Goal: Find specific page/section: Find specific page/section

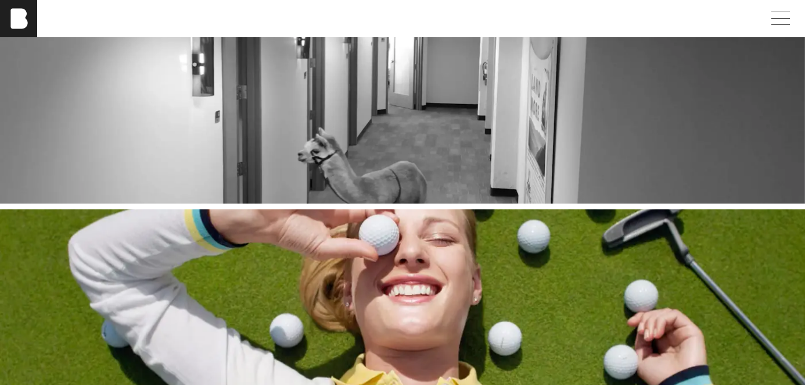
scroll to position [546, 0]
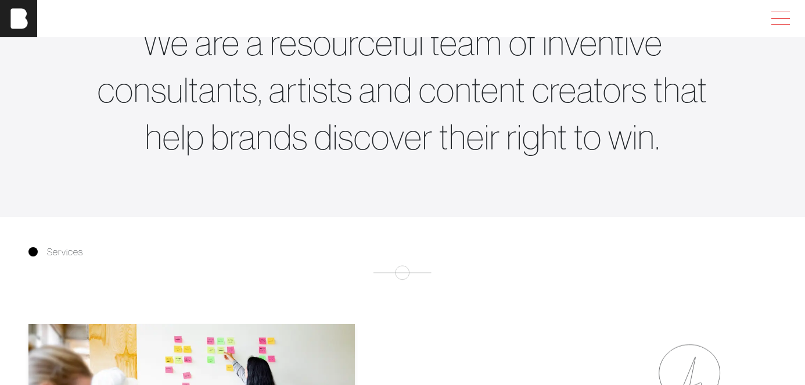
click at [784, 23] on span at bounding box center [778, 18] width 27 height 21
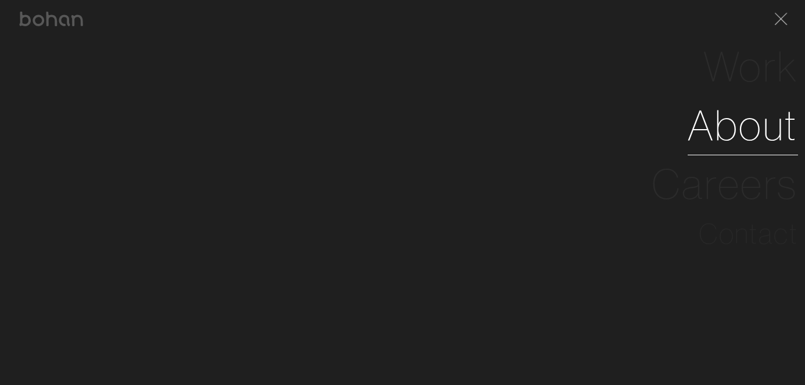
click at [763, 134] on link "About" at bounding box center [743, 125] width 110 height 59
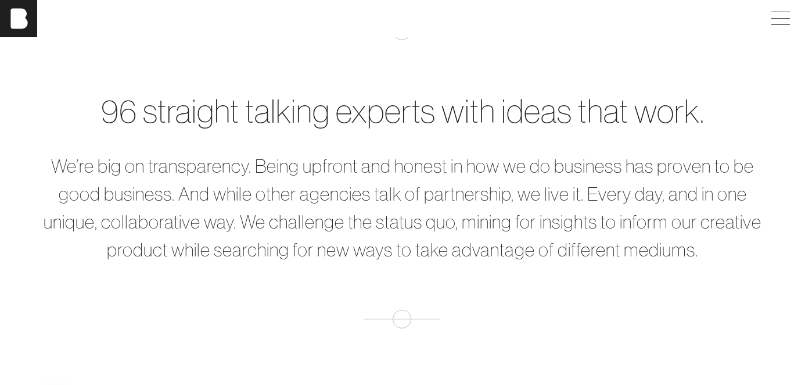
scroll to position [503, 0]
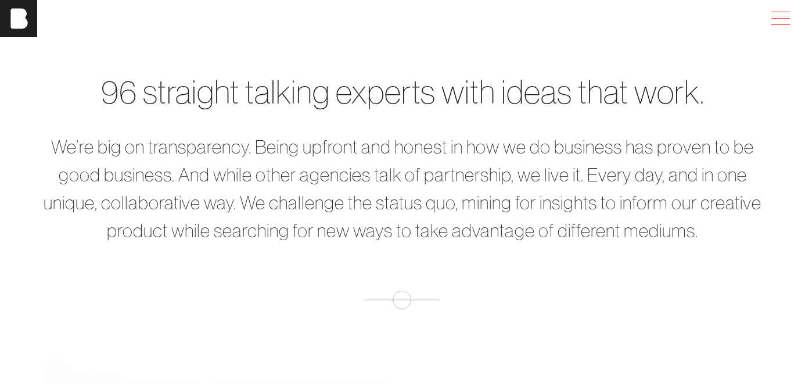
click at [786, 23] on span at bounding box center [778, 18] width 27 height 21
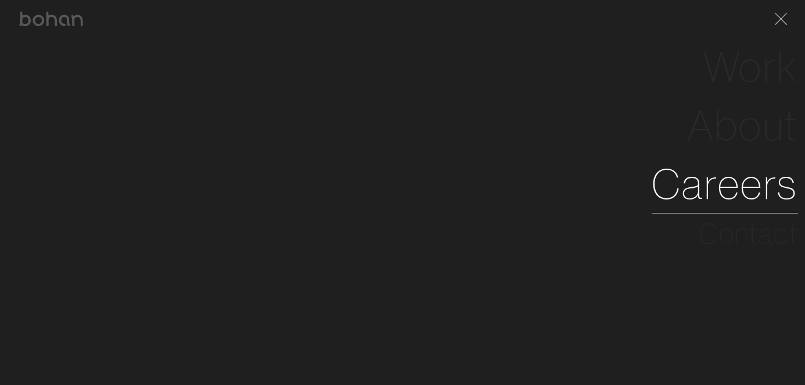
click at [759, 180] on link "Careers" at bounding box center [725, 184] width 146 height 59
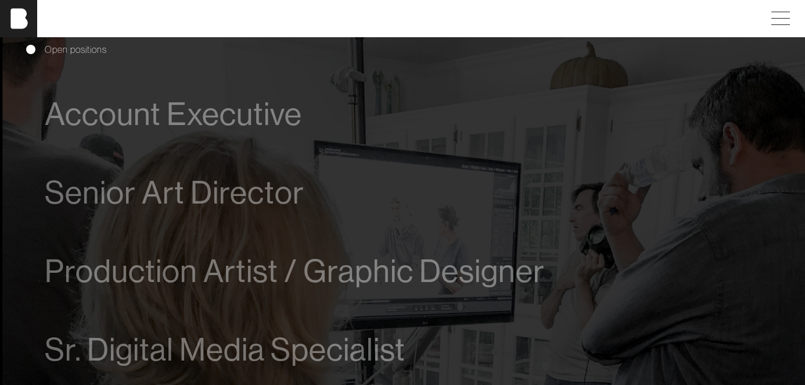
scroll to position [701, 0]
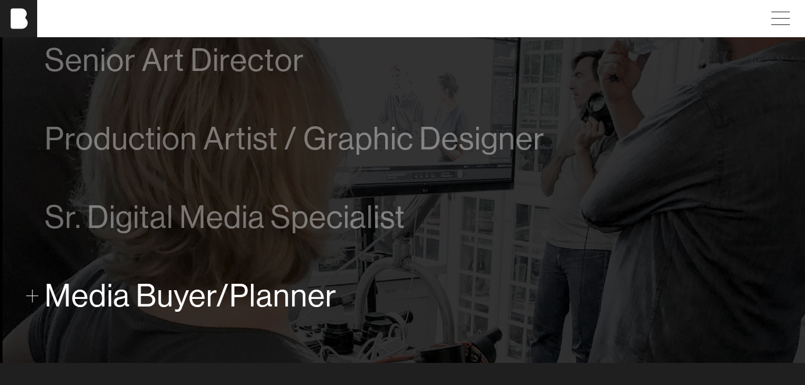
click at [34, 292] on span at bounding box center [32, 295] width 13 height 13
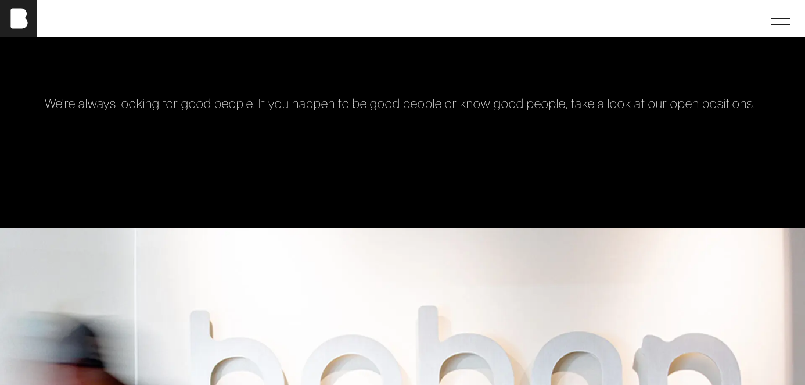
scroll to position [0, 0]
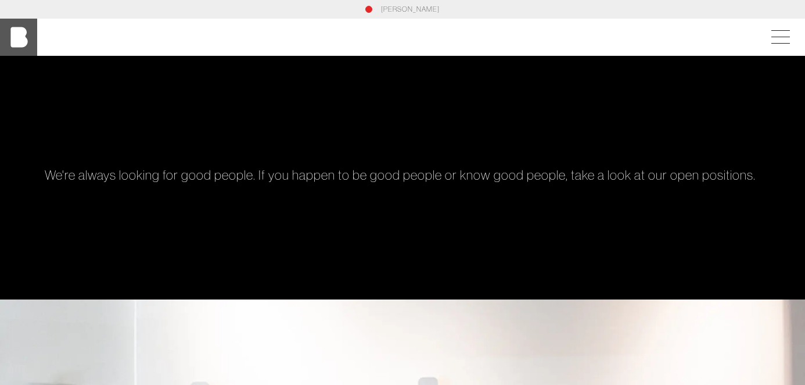
click at [17, 41] on img at bounding box center [18, 37] width 37 height 37
